Goal: Task Accomplishment & Management: Use online tool/utility

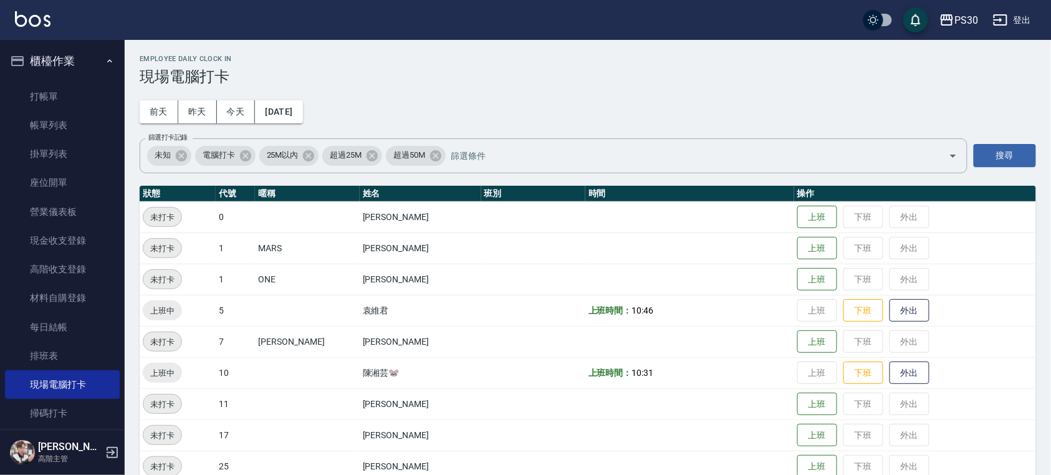
click at [35, 24] on img at bounding box center [33, 19] width 36 height 16
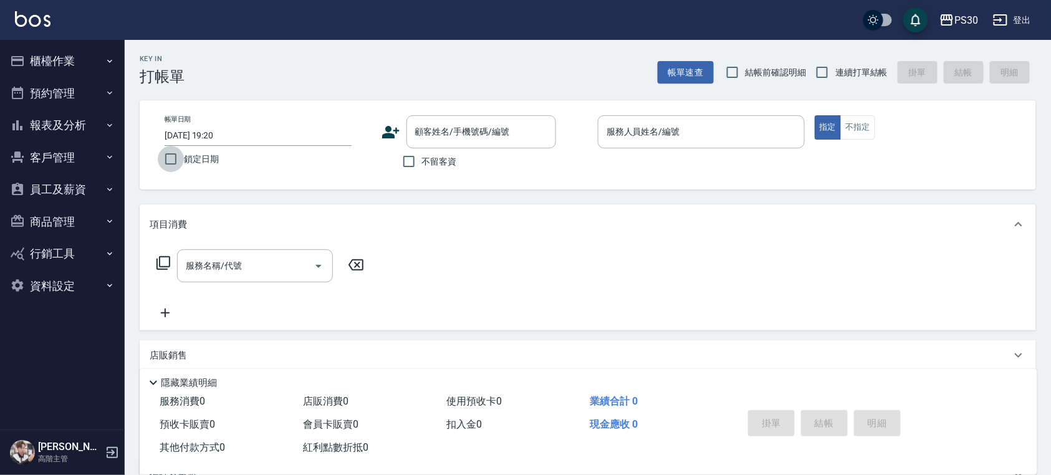
click at [175, 160] on input "鎖定日期" at bounding box center [171, 159] width 26 height 26
checkbox input "true"
click at [774, 76] on span "結帳前確認明細" at bounding box center [776, 72] width 61 height 13
click at [746, 76] on input "結帳前確認明細" at bounding box center [733, 72] width 26 height 26
checkbox input "true"
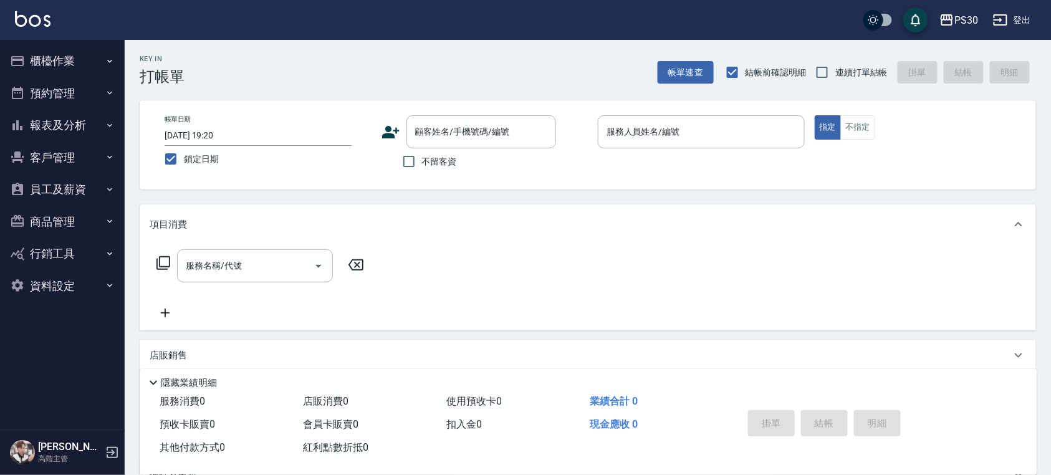
click at [839, 75] on span "連續打單結帳" at bounding box center [861, 72] width 52 height 13
click at [835, 75] on input "連續打單結帳" at bounding box center [822, 72] width 26 height 26
checkbox input "true"
click at [405, 163] on input "不留客資" at bounding box center [409, 161] width 26 height 26
checkbox input "true"
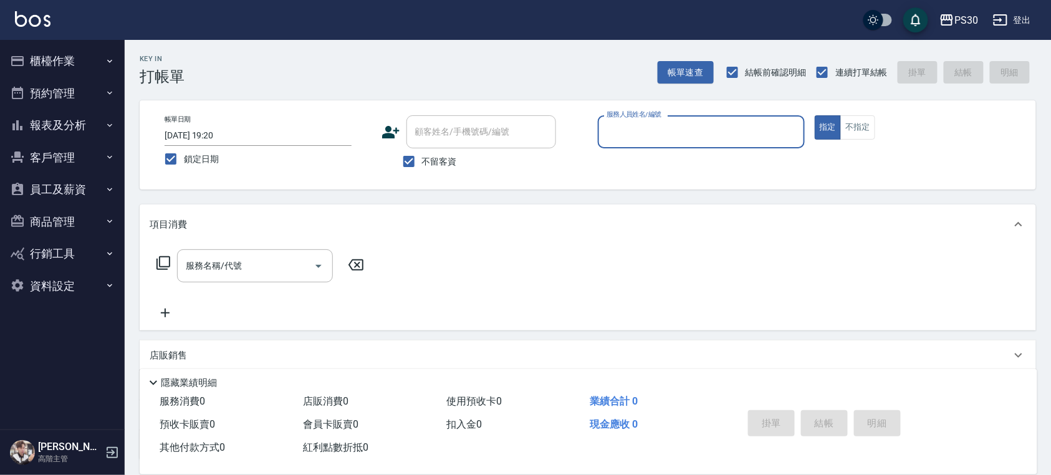
click at [639, 136] on input "服務人員姓名/編號" at bounding box center [702, 132] width 196 height 22
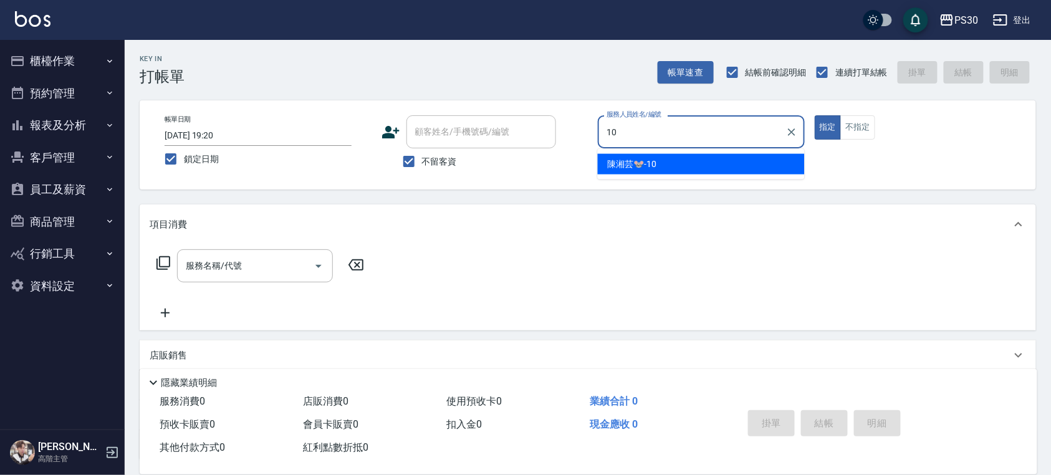
type input "[PERSON_NAME]🐭-10"
type button "true"
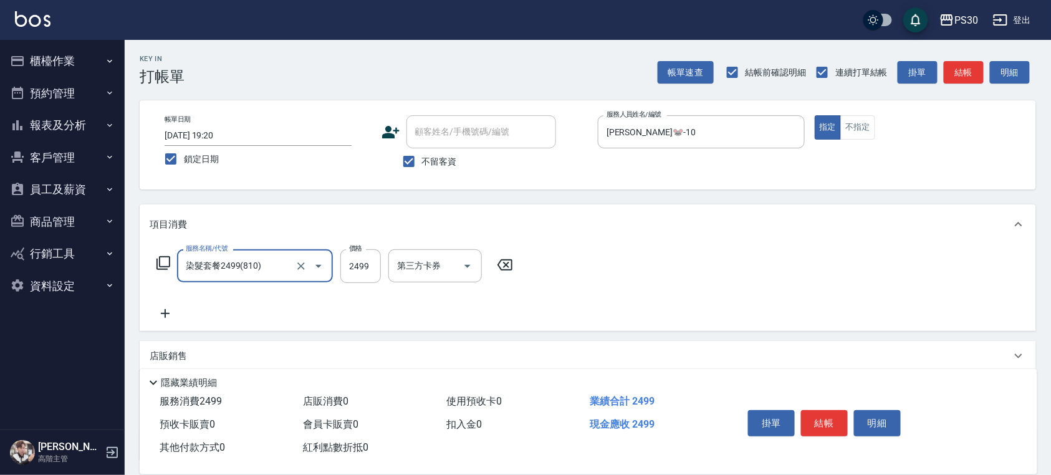
type input "染髮套餐2499(810)"
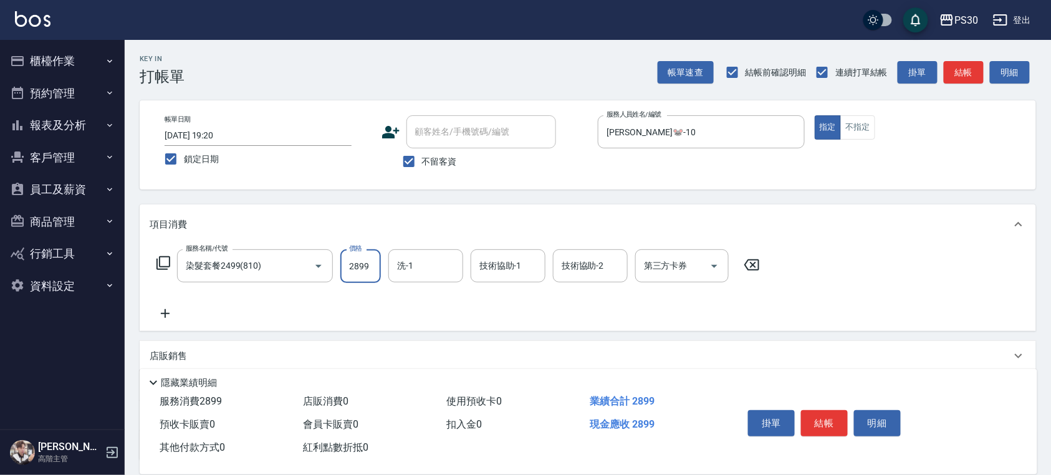
type input "2899"
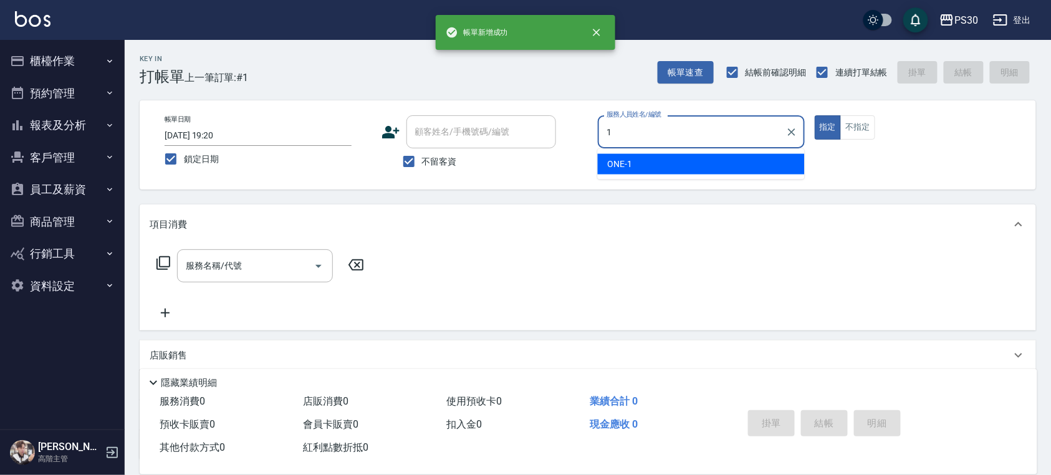
type input "ONE-1"
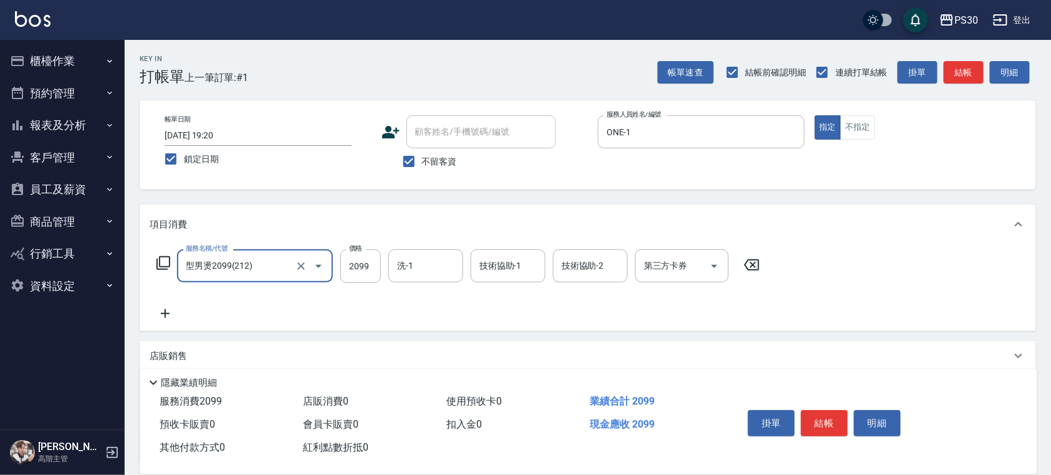
type input "型男燙2099(212)"
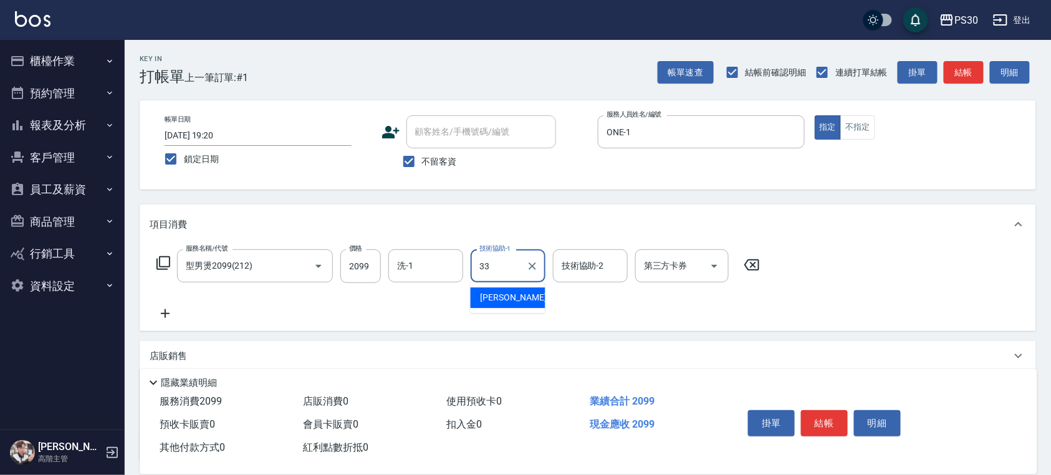
type input "[PERSON_NAME]-33"
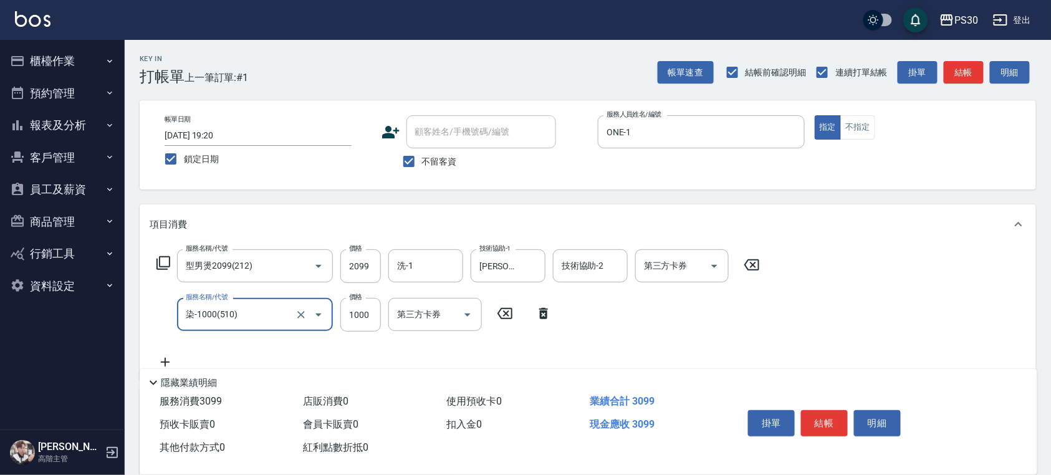
type input "染-1000(510)"
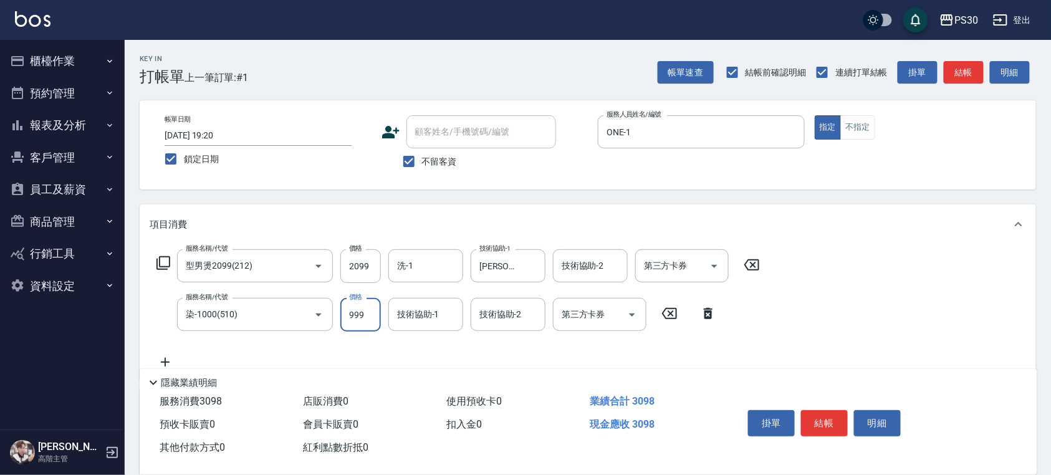
type input "999"
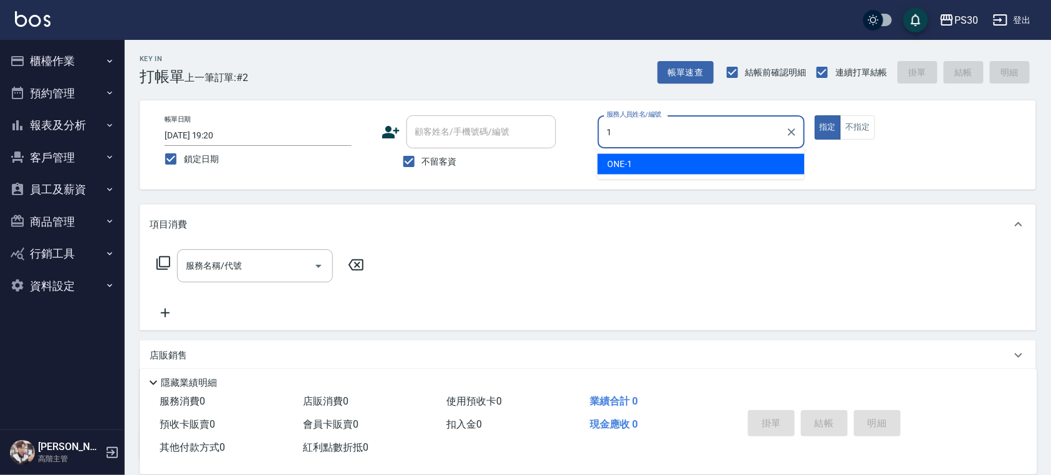
type input "ONE-1"
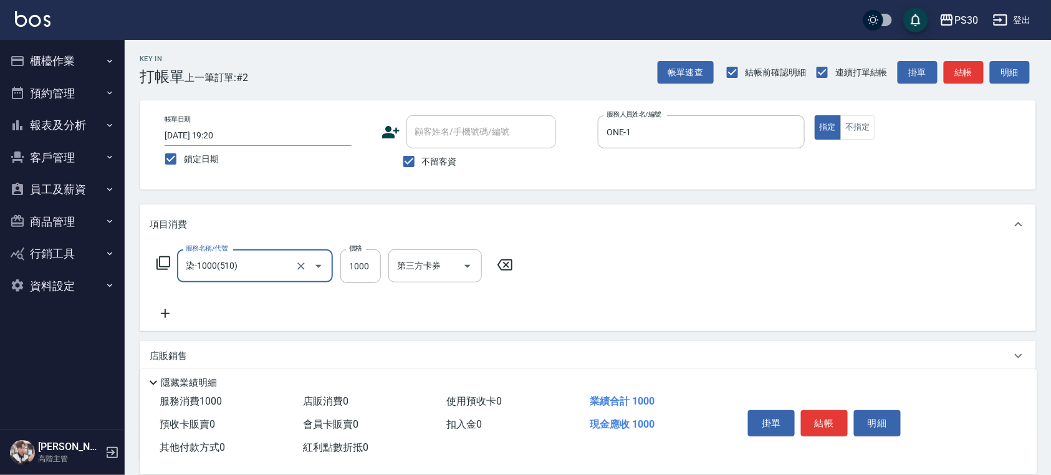
type input "染-1000(510)"
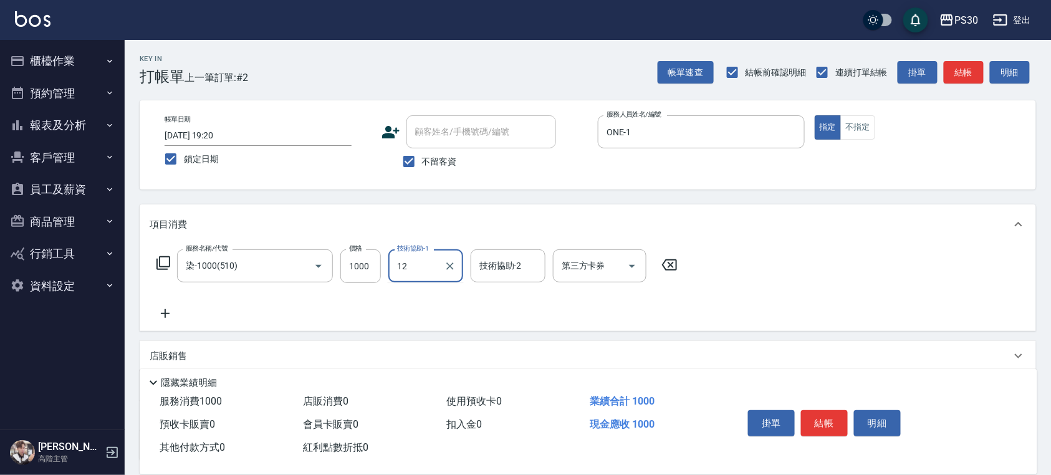
type input "1"
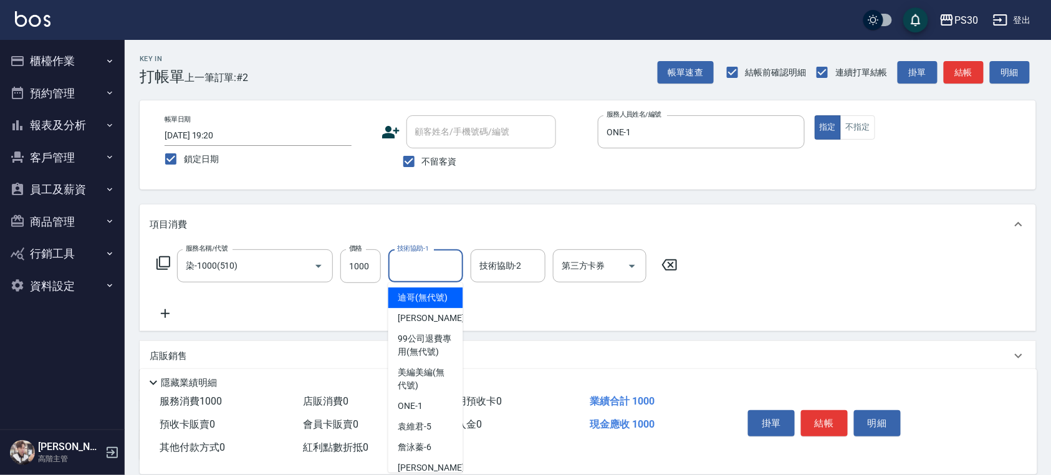
click at [373, 262] on input "1000" at bounding box center [360, 266] width 41 height 34
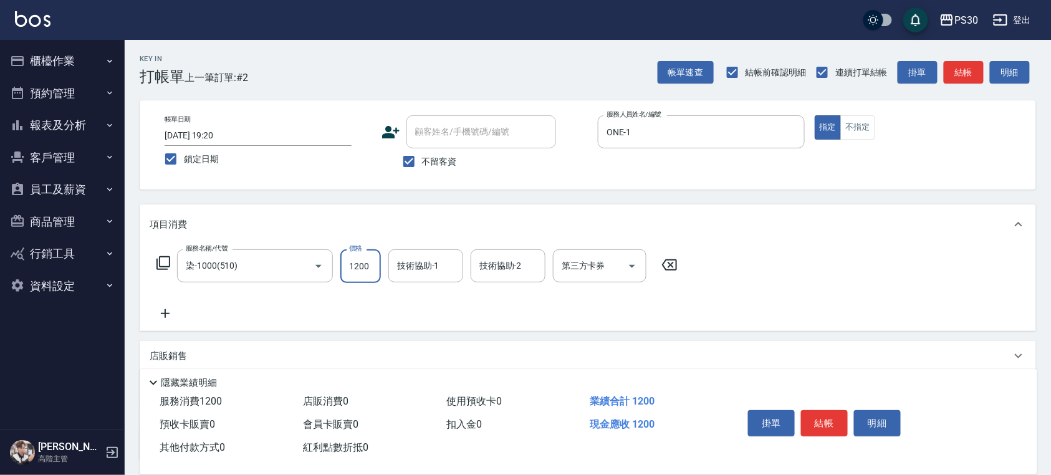
type input "1200"
click at [307, 265] on div at bounding box center [309, 265] width 35 height 33
click at [297, 264] on icon "Clear" at bounding box center [301, 266] width 12 height 12
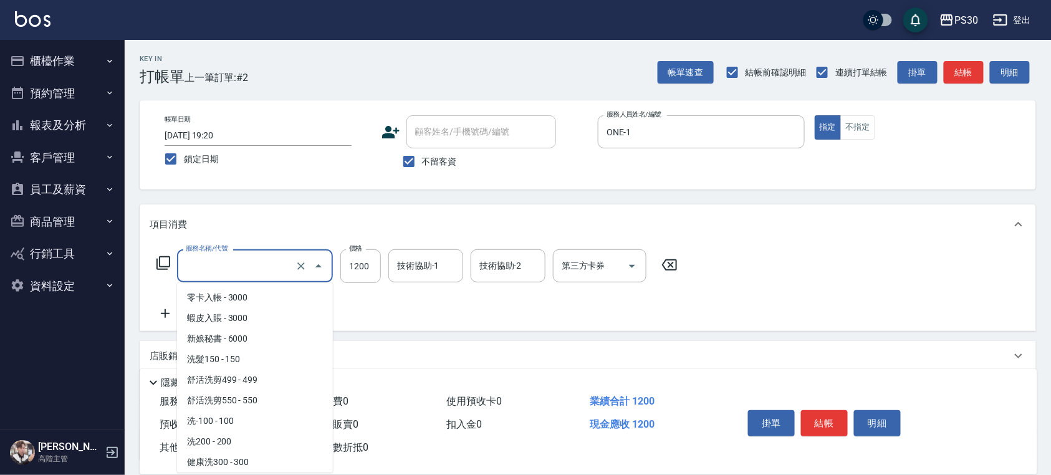
click at [256, 262] on input "服務名稱/代號" at bounding box center [238, 266] width 110 height 22
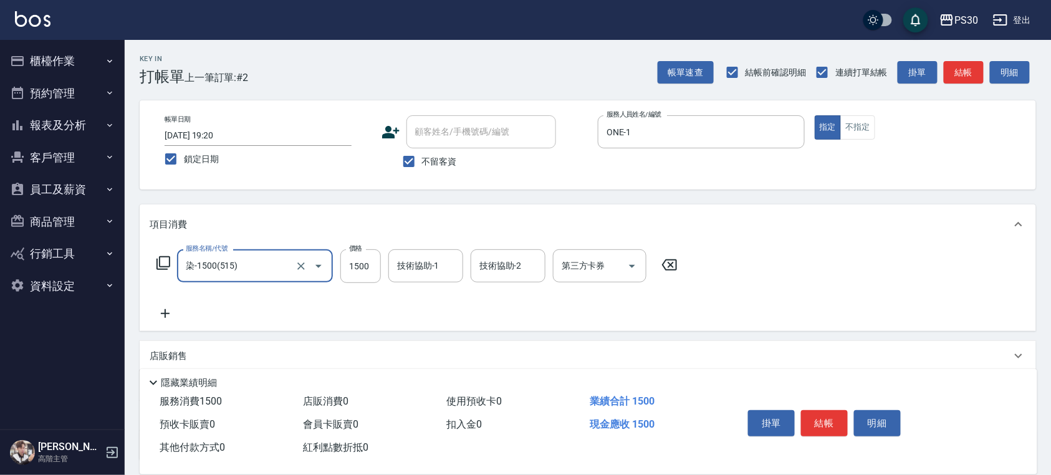
type input "染-1500(515)"
click at [323, 270] on icon "Open" at bounding box center [318, 266] width 15 height 15
type input "0"
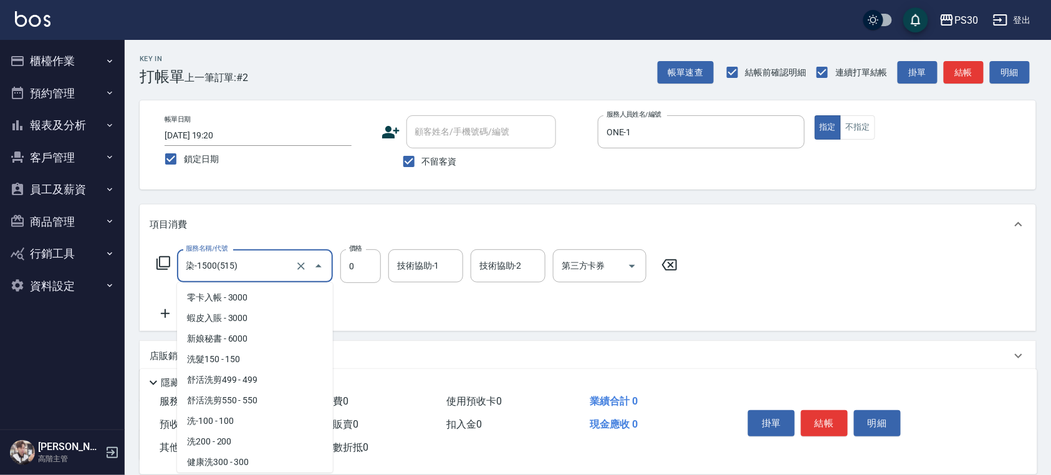
scroll to position [617, 0]
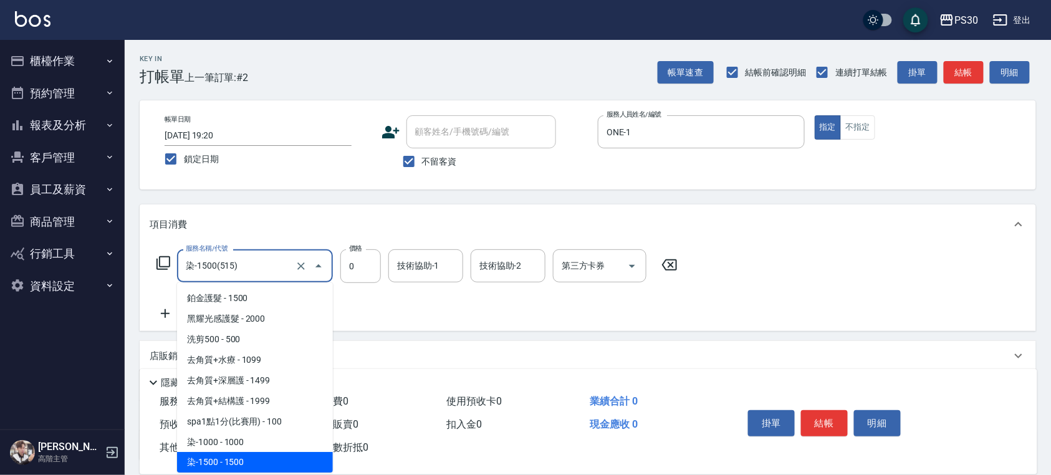
click at [303, 267] on icon "Clear" at bounding box center [301, 266] width 12 height 12
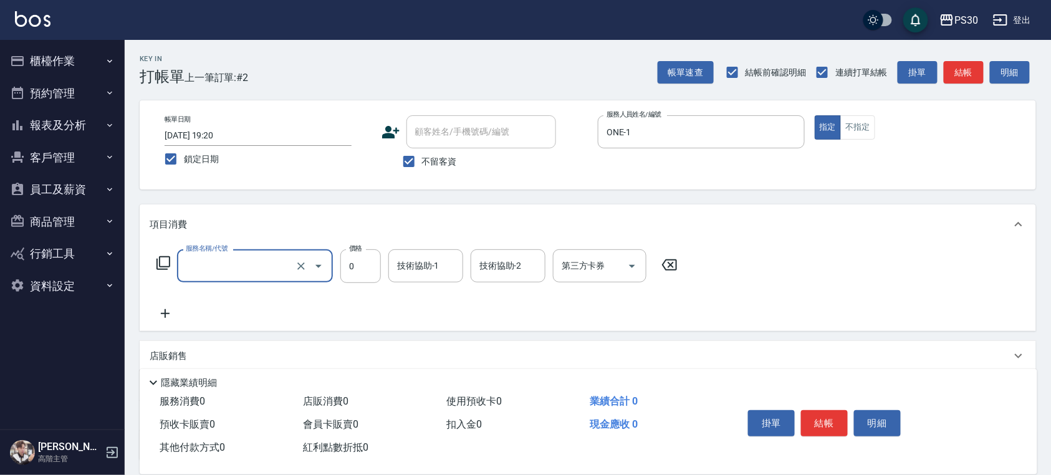
click at [286, 262] on input "服務名稱/代號" at bounding box center [238, 266] width 110 height 22
type input "染套1899(51899)"
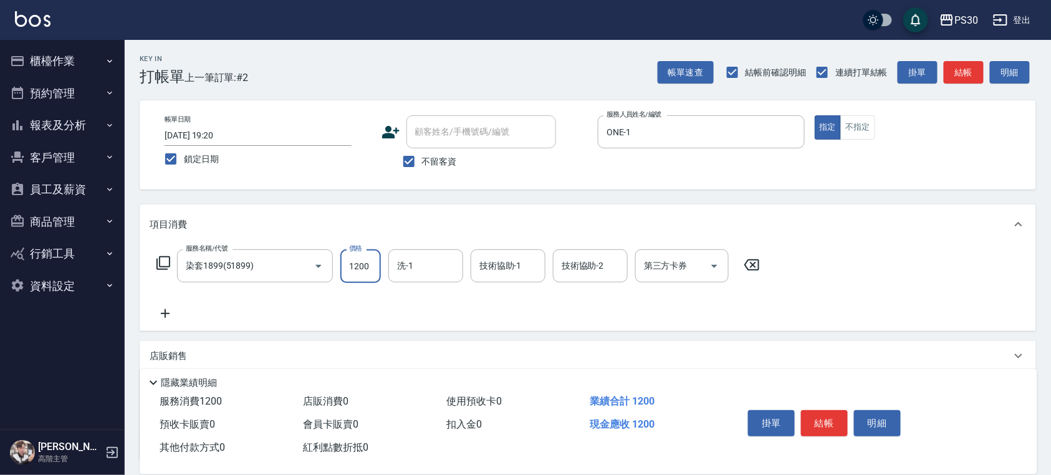
type input "1200"
type input "[PERSON_NAME]-33"
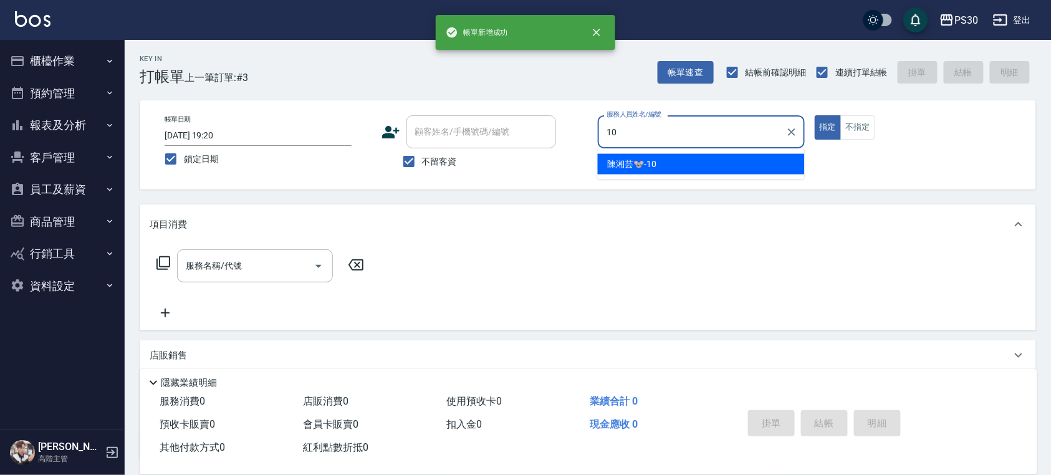
type input "[PERSON_NAME]🐭-10"
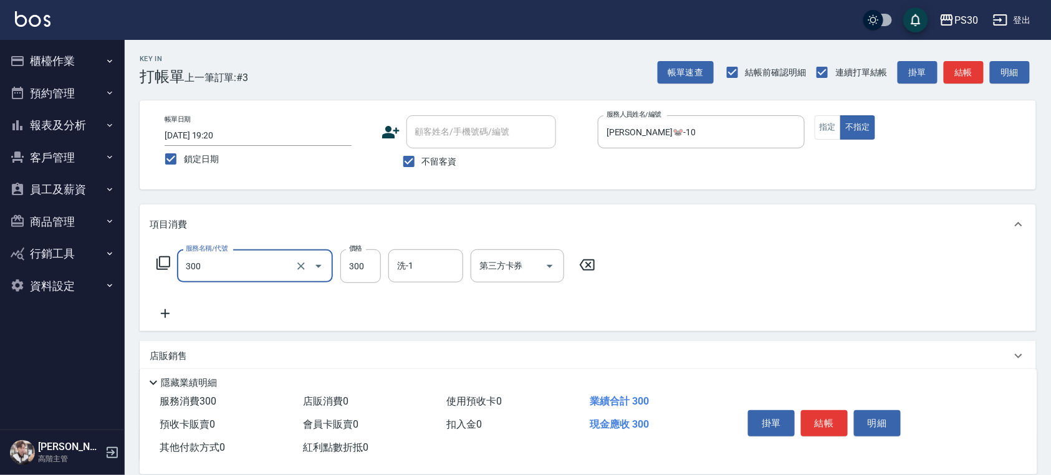
type input "洗剪300(300)"
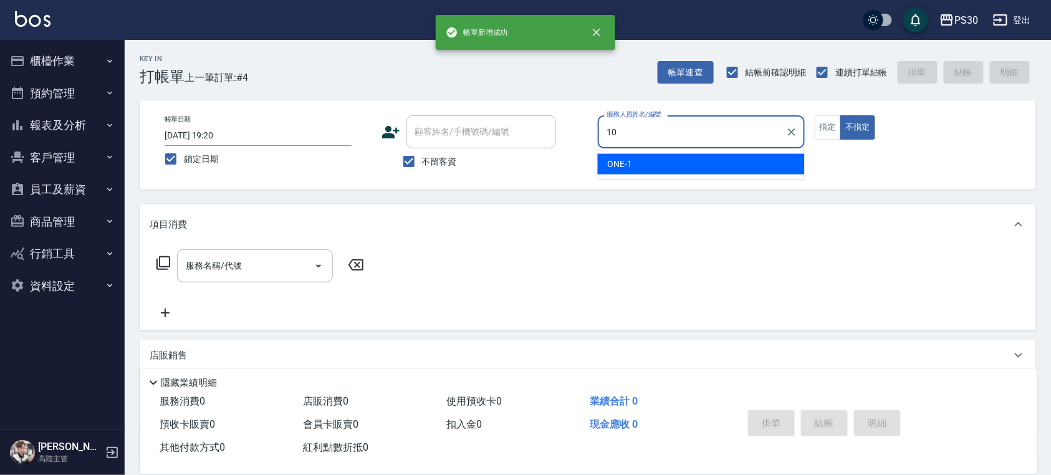
type input "[PERSON_NAME]🐭-10"
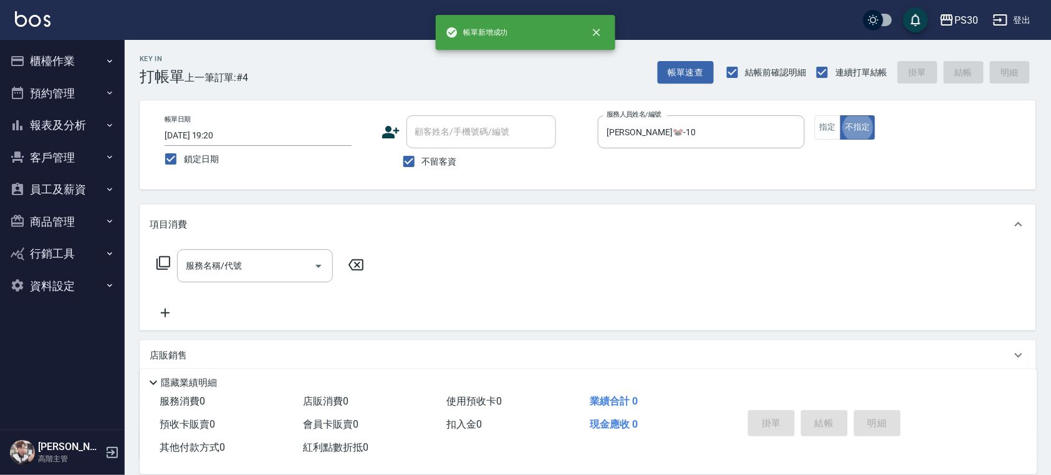
type button "false"
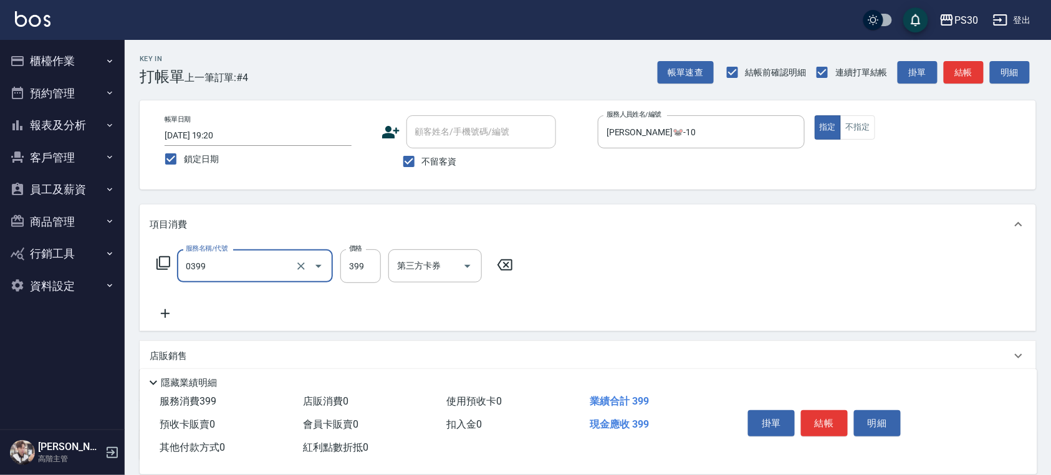
type input "海鹽洗(0399)"
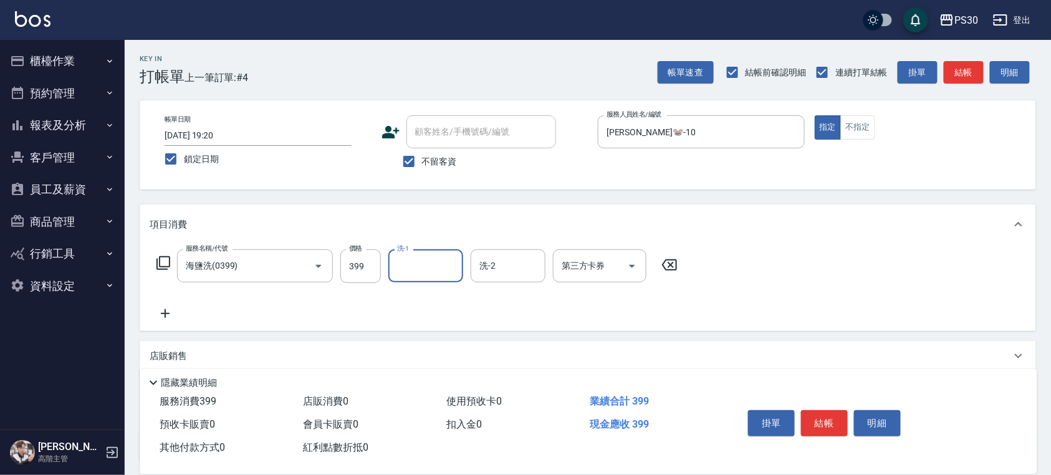
click at [340, 259] on input "399" at bounding box center [360, 266] width 41 height 34
click at [357, 260] on input "399" at bounding box center [360, 266] width 41 height 34
type input "400"
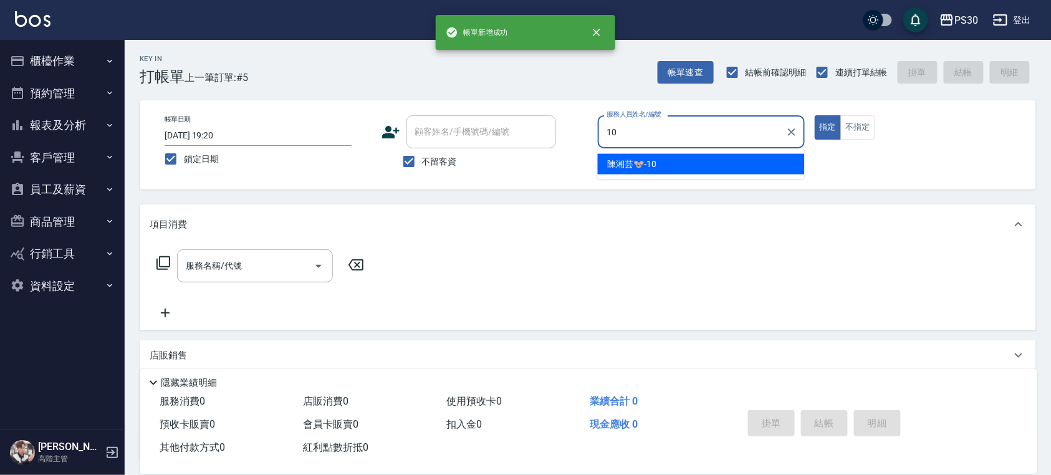
type input "[PERSON_NAME]🐭-10"
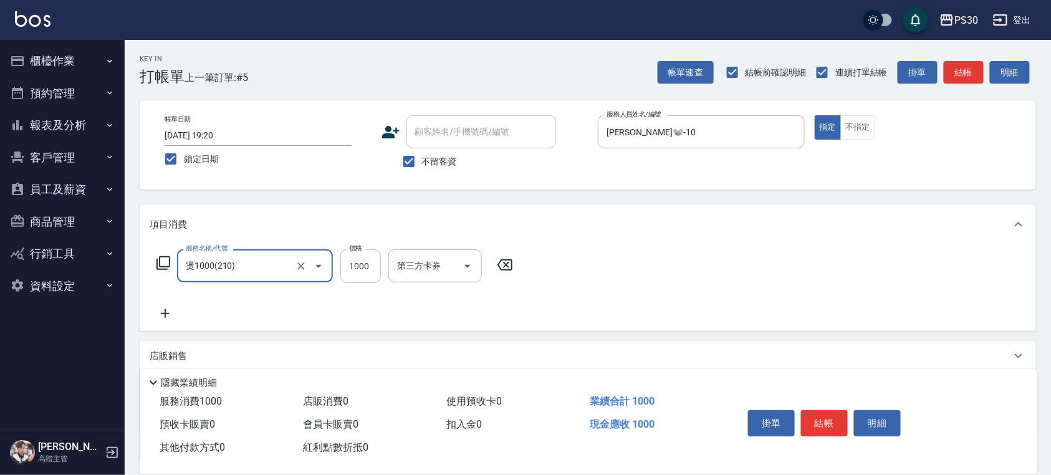
type input "燙1000(210)"
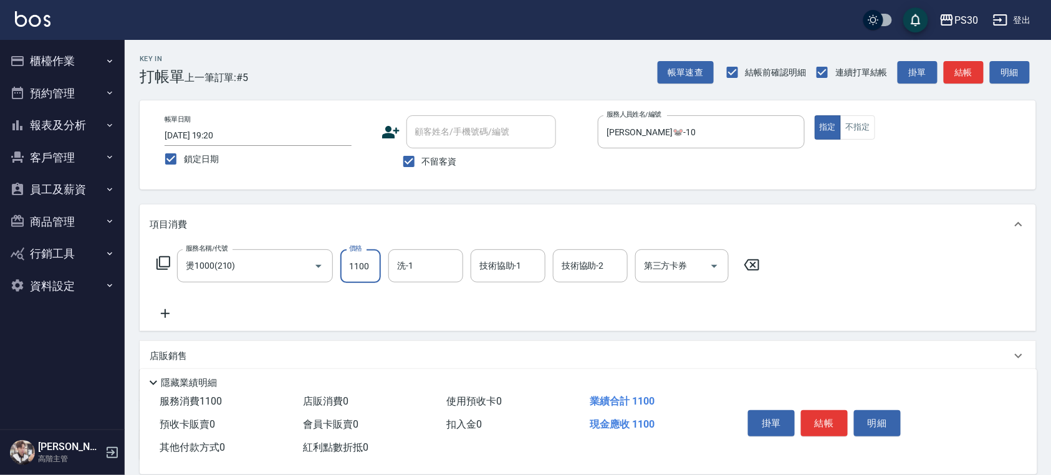
type input "1100"
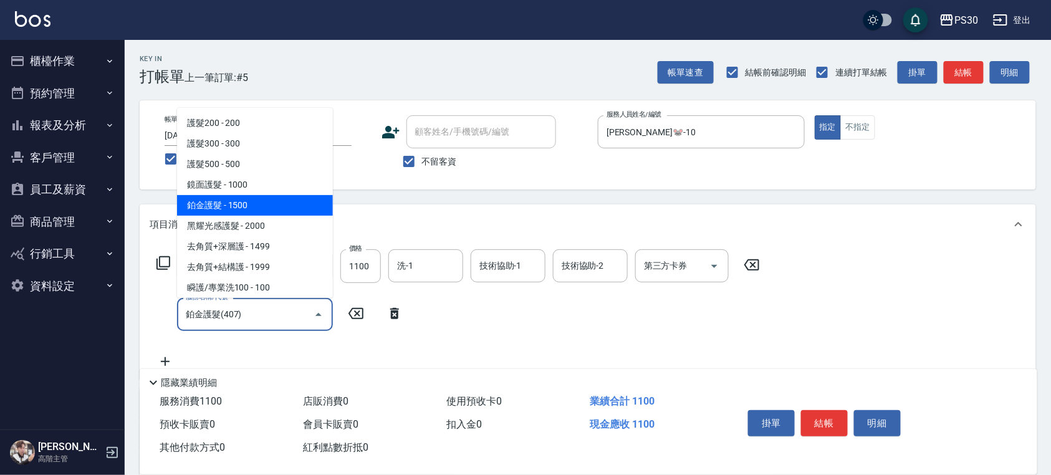
type input "鉑金護髮(407)"
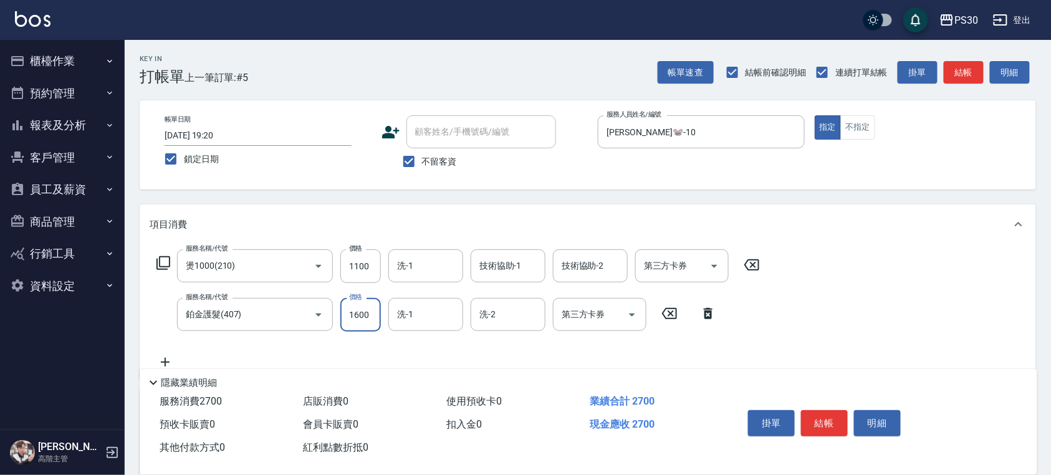
type input "1600"
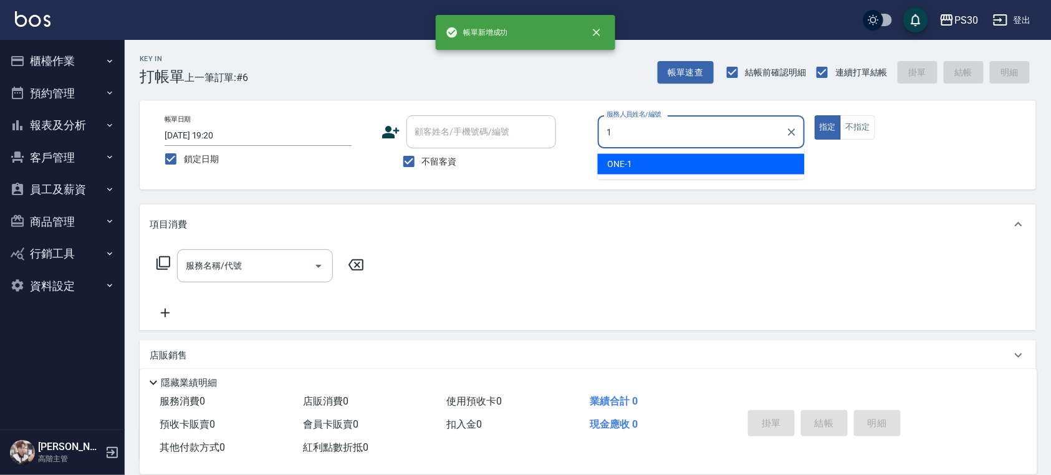
type input "ONE-1"
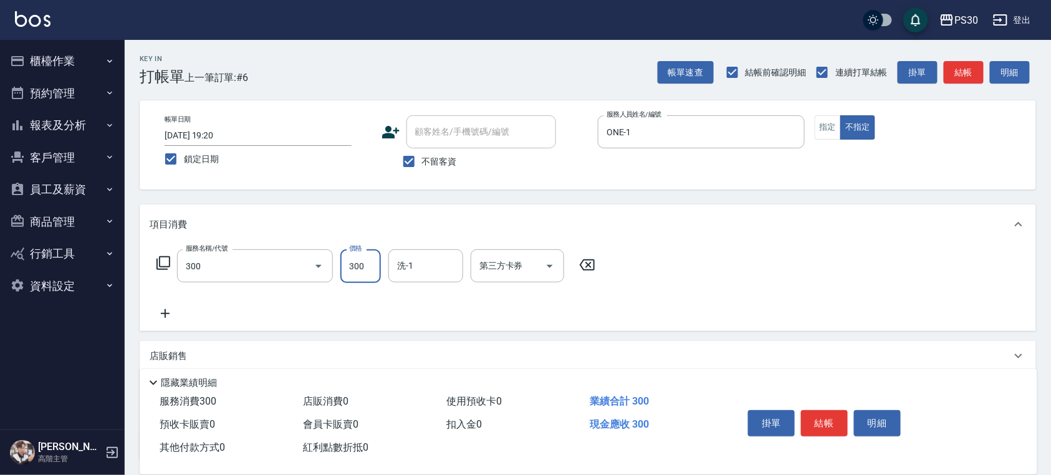
type input "洗剪300(300)"
type input "RENA-39"
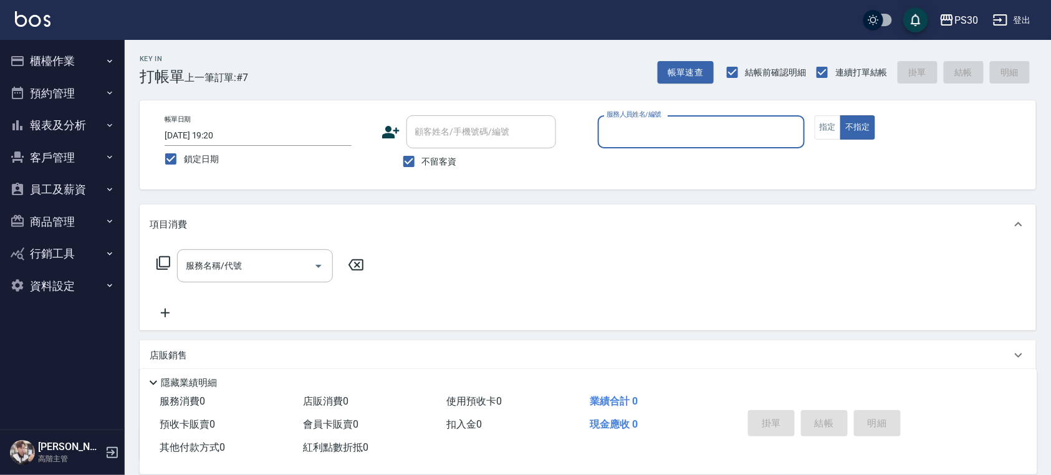
click at [75, 113] on button "報表及分析" at bounding box center [62, 125] width 115 height 32
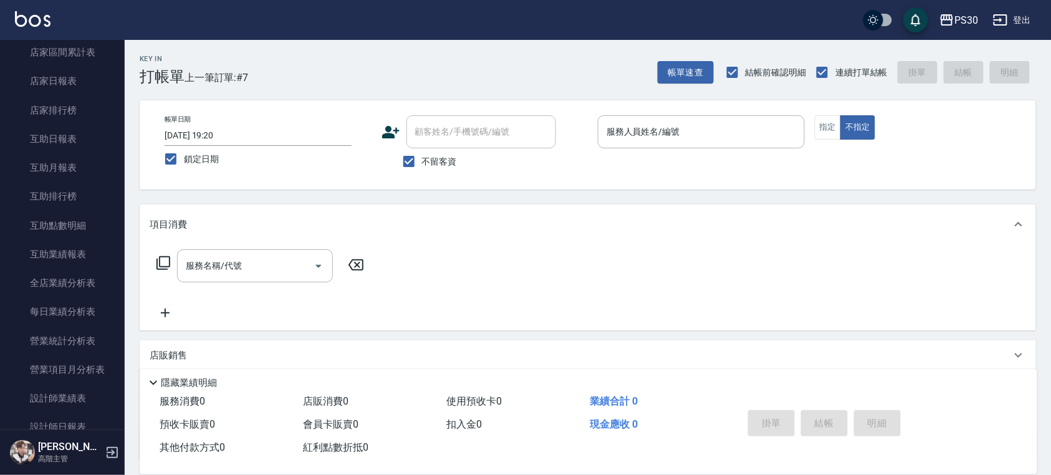
scroll to position [249, 0]
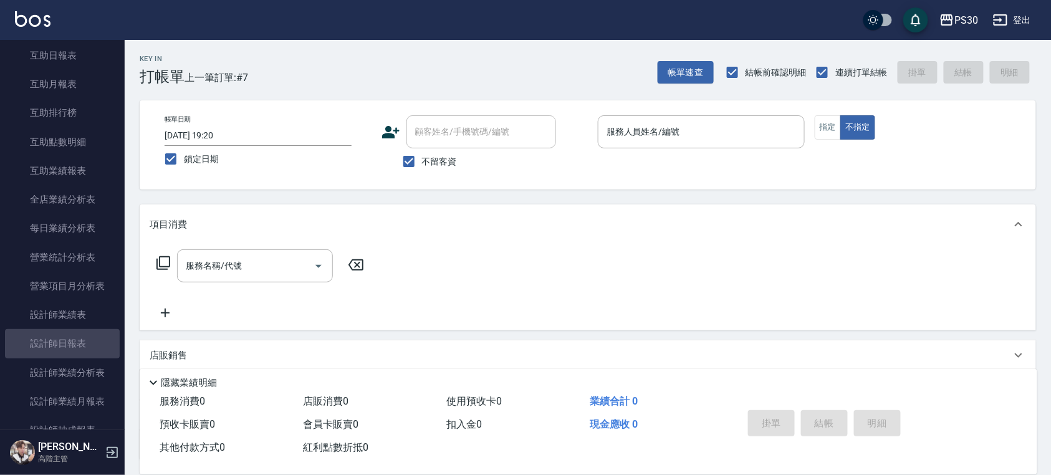
click at [62, 347] on link "設計師日報表" at bounding box center [62, 343] width 115 height 29
